Goal: Check status

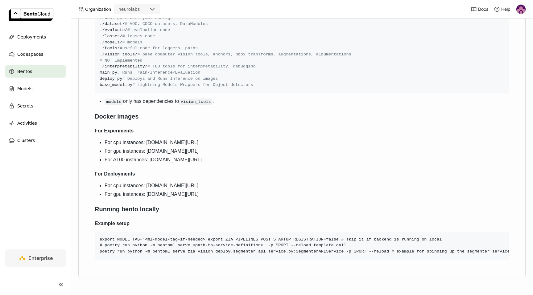
scroll to position [294, 0]
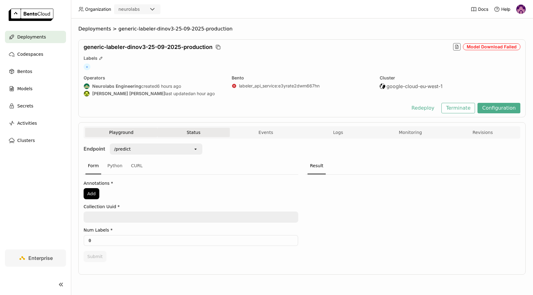
click at [194, 133] on button "Status" at bounding box center [193, 132] width 72 height 9
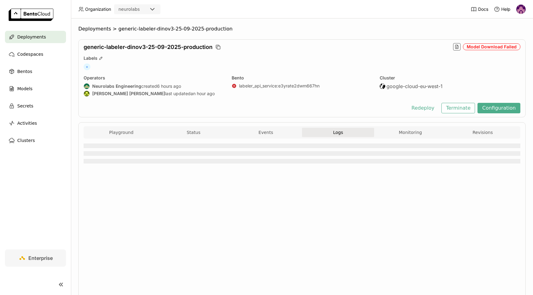
click at [327, 132] on button "Logs" at bounding box center [338, 132] width 72 height 9
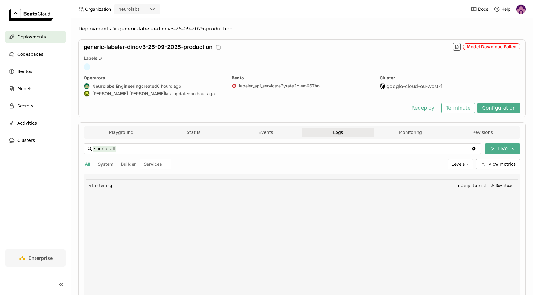
click at [128, 163] on span "Builder" at bounding box center [128, 163] width 15 height 5
type input "source:builder"
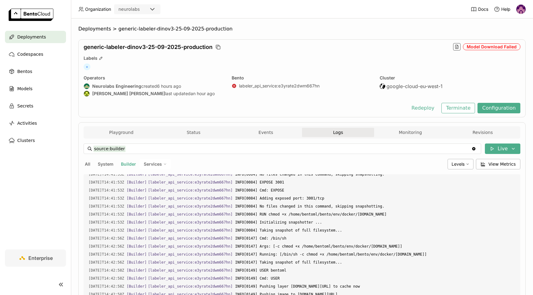
scroll to position [90, 0]
